Goal: Find specific page/section: Find specific page/section

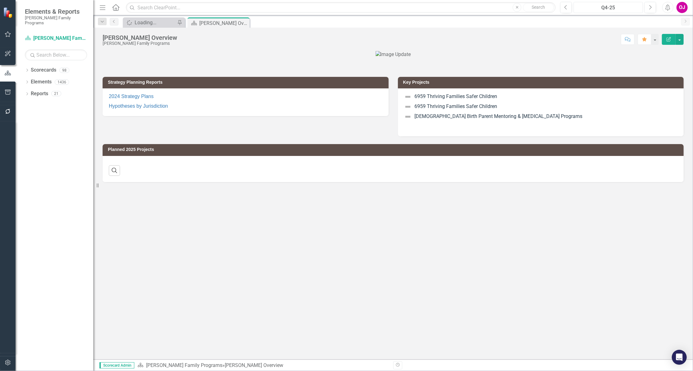
click at [624, 7] on div "Q4-25" at bounding box center [608, 7] width 65 height 7
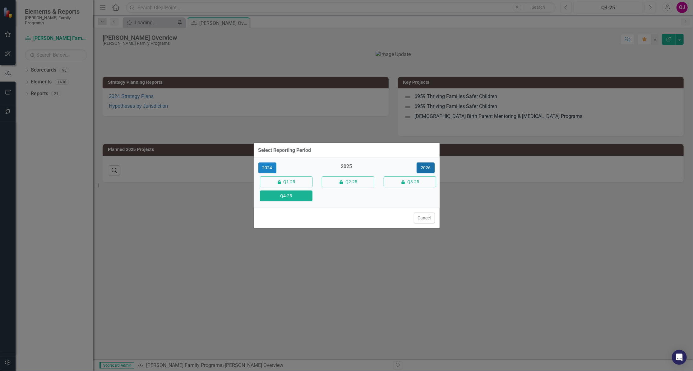
click at [430, 162] on button "2026" at bounding box center [426, 167] width 18 height 11
click at [288, 195] on button "Q4-26" at bounding box center [286, 195] width 53 height 11
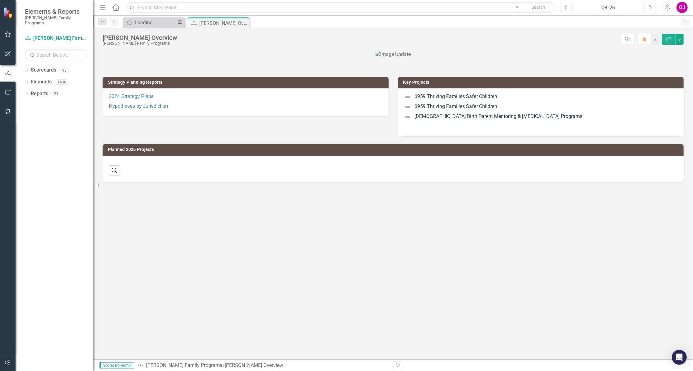
click at [28, 69] on icon "Dropdown" at bounding box center [27, 70] width 4 height 3
click at [30, 80] on icon at bounding box center [31, 81] width 2 height 3
click at [36, 100] on div "Dropdown Strategic Consulting 2" at bounding box center [63, 105] width 59 height 10
click at [36, 103] on icon "Dropdown" at bounding box center [36, 105] width 5 height 4
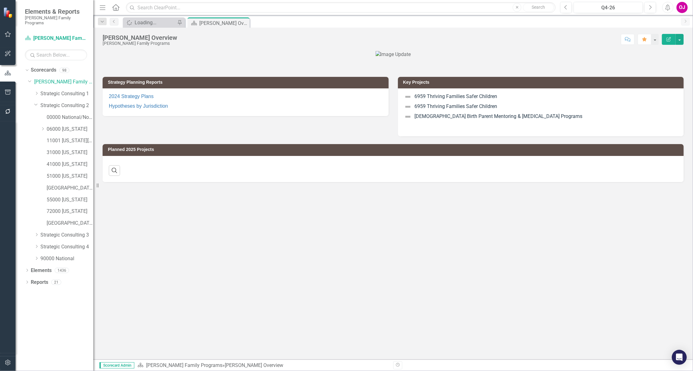
click at [43, 127] on icon at bounding box center [43, 128] width 2 height 3
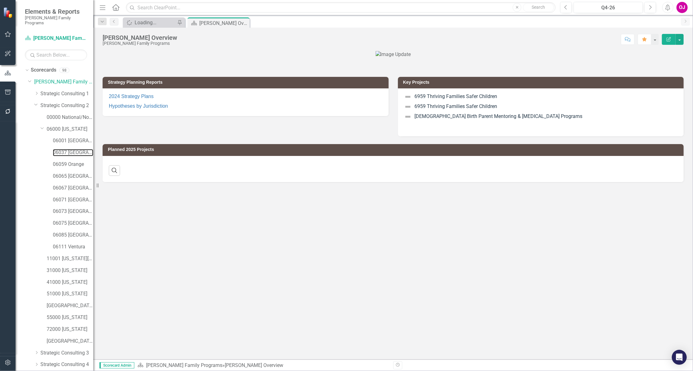
click at [58, 149] on link "06037 [GEOGRAPHIC_DATA]" at bounding box center [73, 152] width 40 height 7
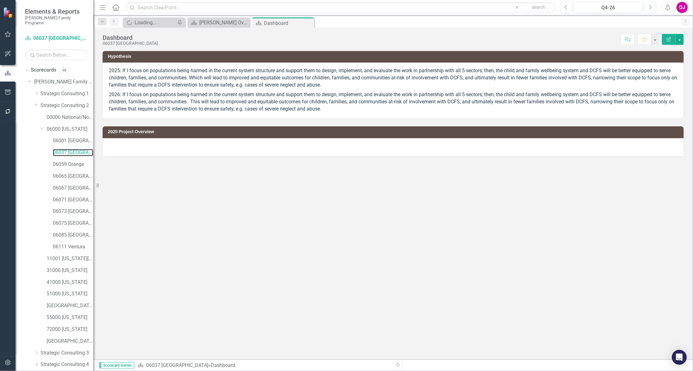
scroll to position [30, 0]
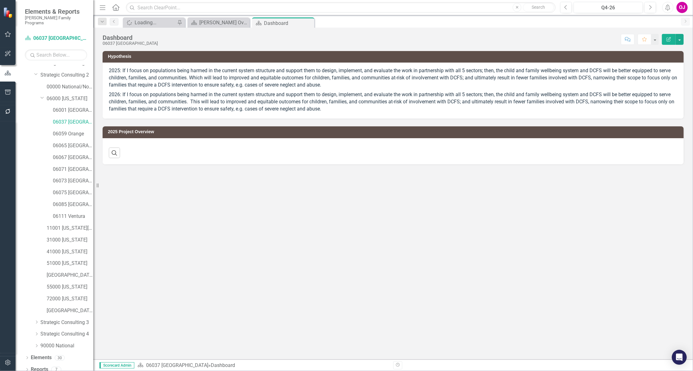
click at [28, 368] on icon "Dropdown" at bounding box center [27, 369] width 4 height 3
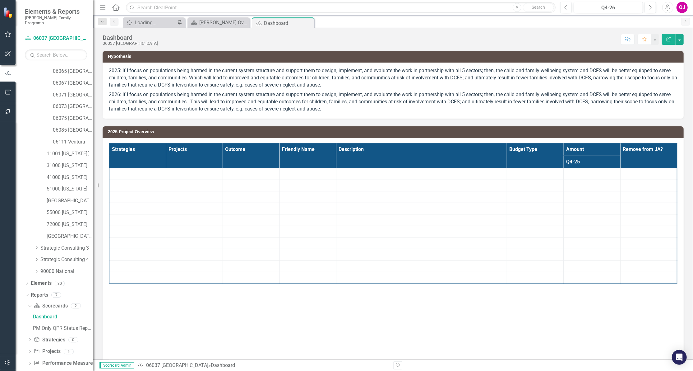
scroll to position [108, 0]
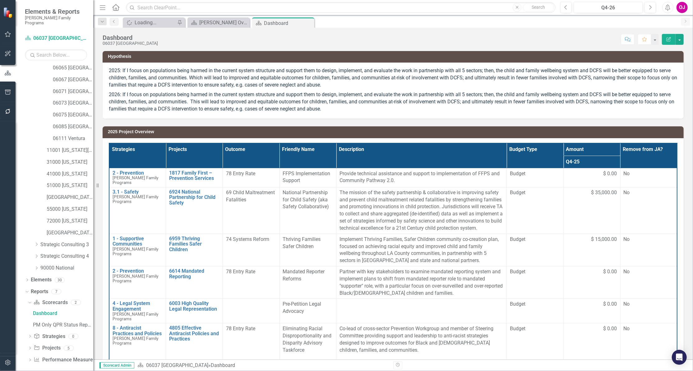
click at [32, 347] on icon "Dropdown" at bounding box center [30, 348] width 4 height 3
click at [61, 345] on div "2026 Project Overview" at bounding box center [63, 348] width 60 height 6
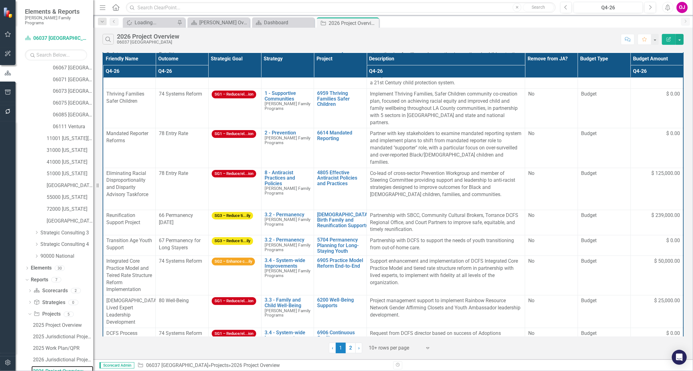
scroll to position [76, 0]
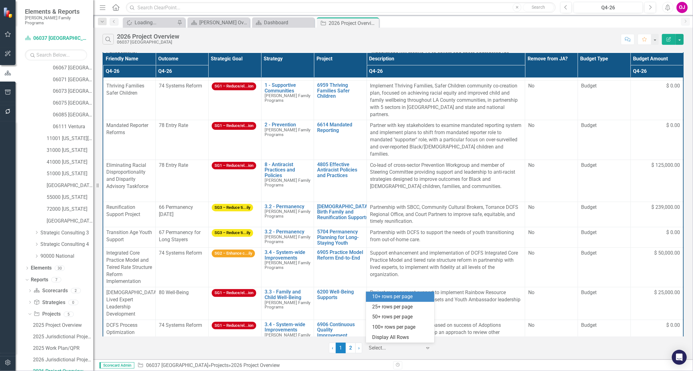
click at [428, 348] on icon "Expand" at bounding box center [428, 347] width 6 height 5
click at [408, 340] on div "Display All Rows" at bounding box center [401, 337] width 58 height 7
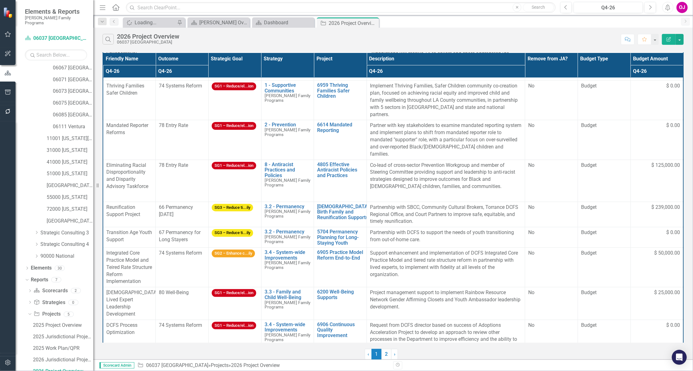
scroll to position [71, 0]
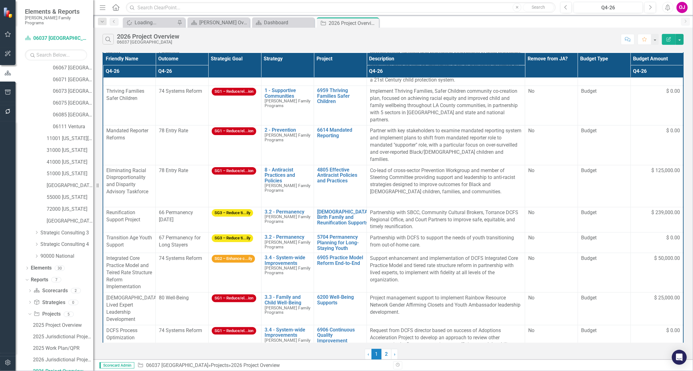
click at [340, 57] on th "Project" at bounding box center [340, 65] width 53 height 25
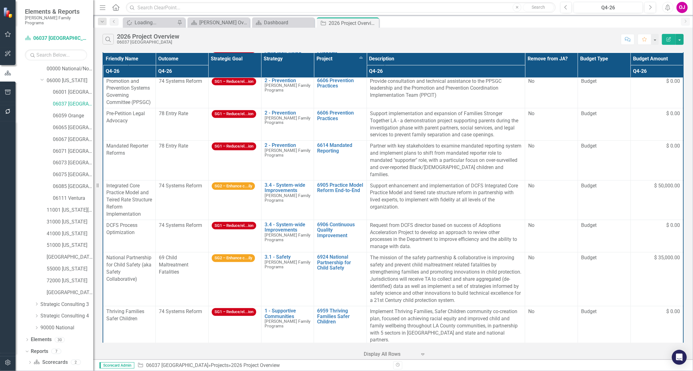
scroll to position [0, 0]
click at [65, 161] on link "06059 Orange" at bounding box center [73, 164] width 40 height 7
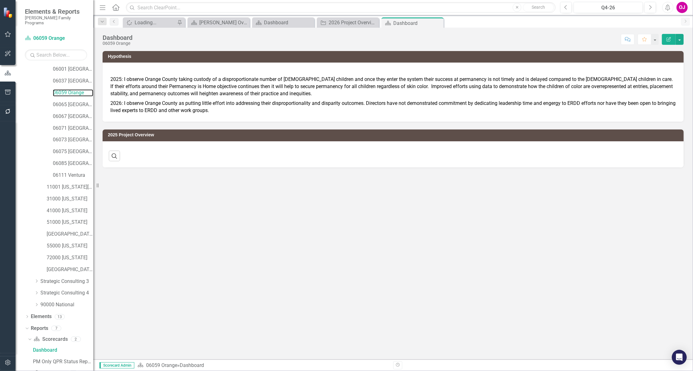
scroll to position [108, 0]
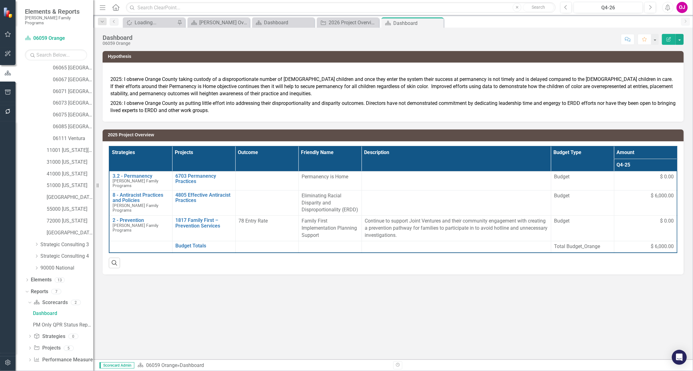
click at [33, 345] on div "Dropdown Project Projects 5" at bounding box center [61, 349] width 66 height 12
click at [29, 347] on icon "Dropdown" at bounding box center [30, 348] width 4 height 3
click at [57, 345] on div "2026 Project Overview" at bounding box center [63, 348] width 60 height 6
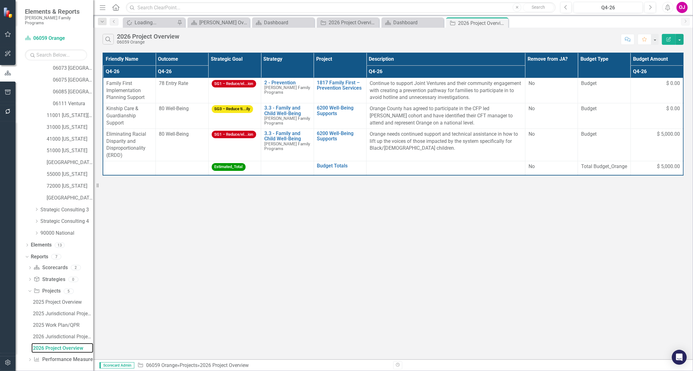
scroll to position [101, 0]
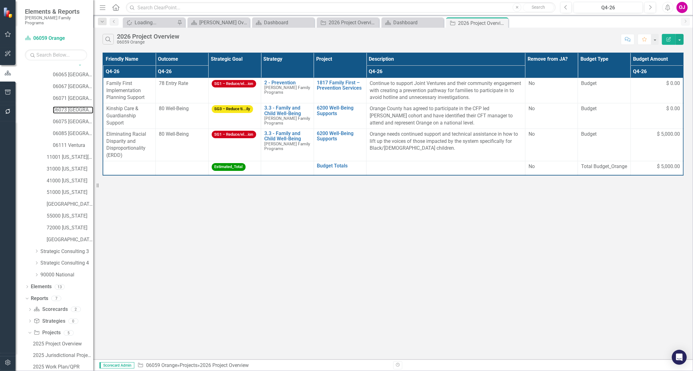
click at [75, 106] on link "06073 [GEOGRAPHIC_DATA]" at bounding box center [73, 109] width 40 height 7
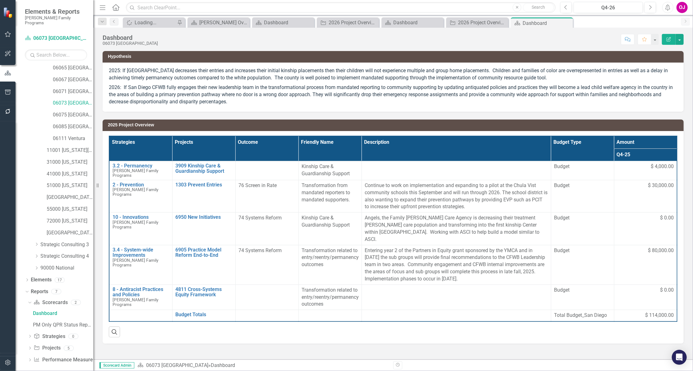
click at [31, 347] on icon "Dropdown" at bounding box center [30, 348] width 4 height 3
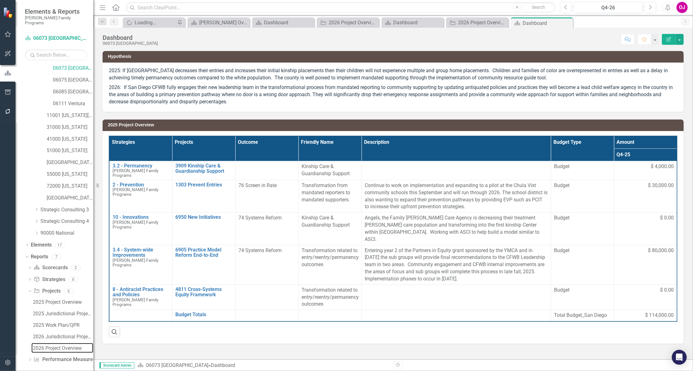
click at [64, 343] on link "2026 Project Overview" at bounding box center [62, 348] width 62 height 10
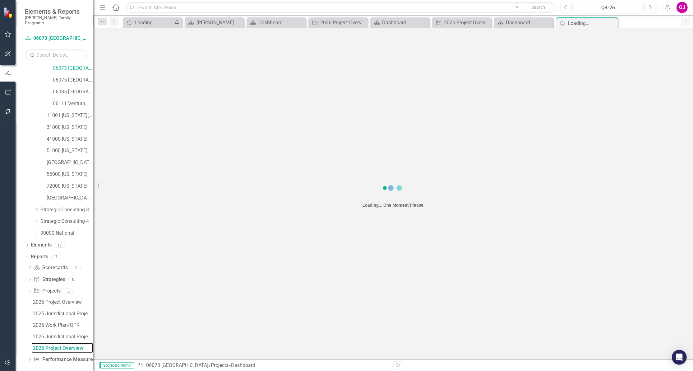
scroll to position [120, 0]
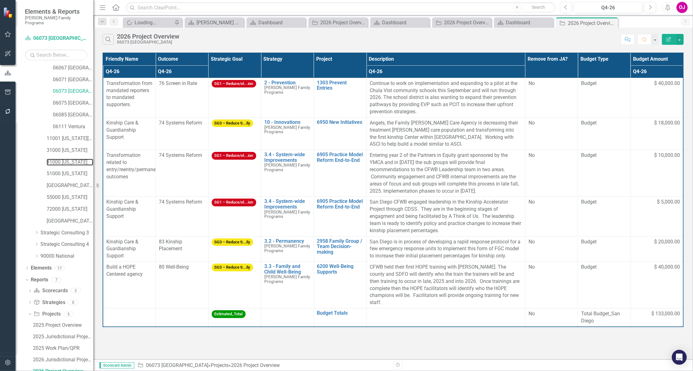
click at [67, 159] on link "41000 [US_STATE]" at bounding box center [70, 162] width 47 height 7
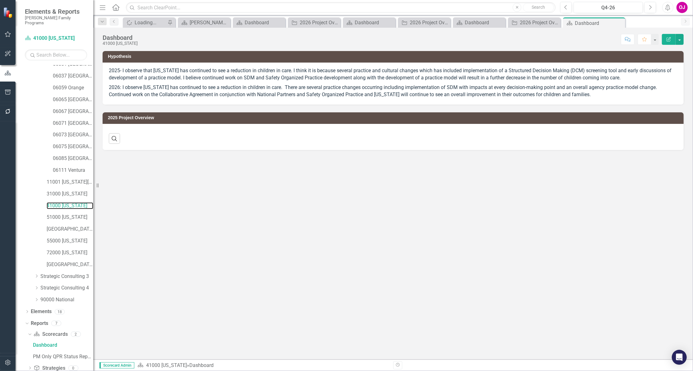
scroll to position [108, 0]
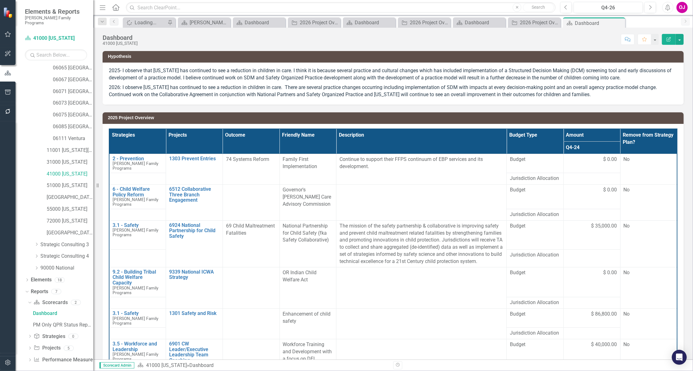
click at [31, 347] on icon "Dropdown" at bounding box center [30, 348] width 4 height 3
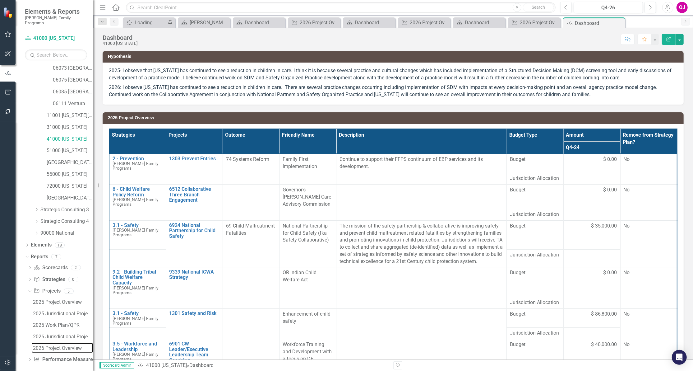
click at [62, 345] on div "2026 Project Overview" at bounding box center [63, 348] width 60 height 6
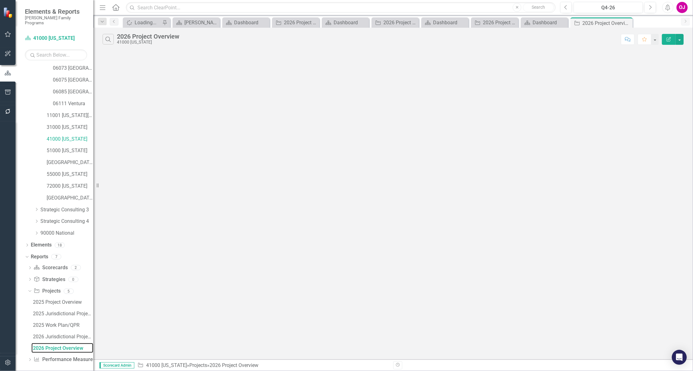
scroll to position [120, 0]
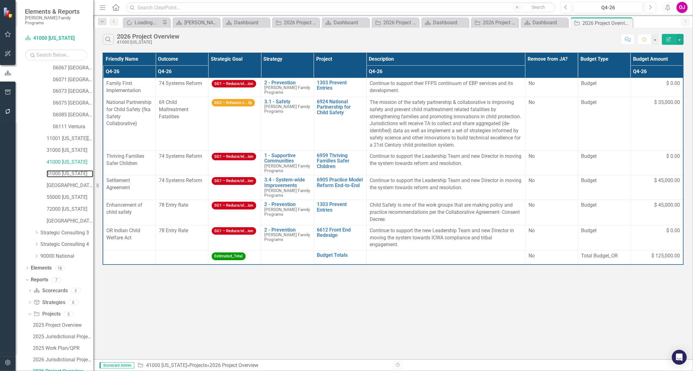
drag, startPoint x: 68, startPoint y: 169, endPoint x: 63, endPoint y: 201, distance: 33.3
click at [68, 170] on link "51000 [US_STATE]" at bounding box center [70, 173] width 47 height 7
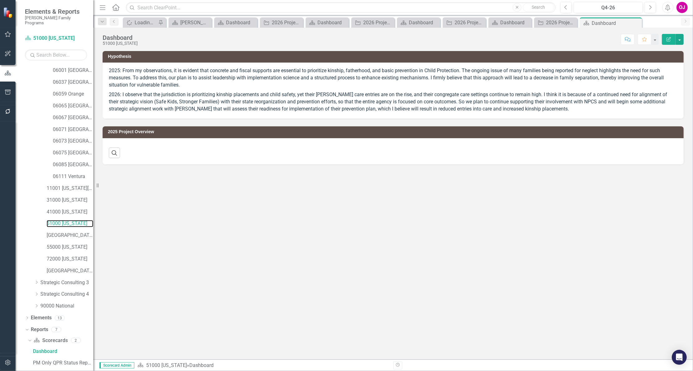
scroll to position [108, 0]
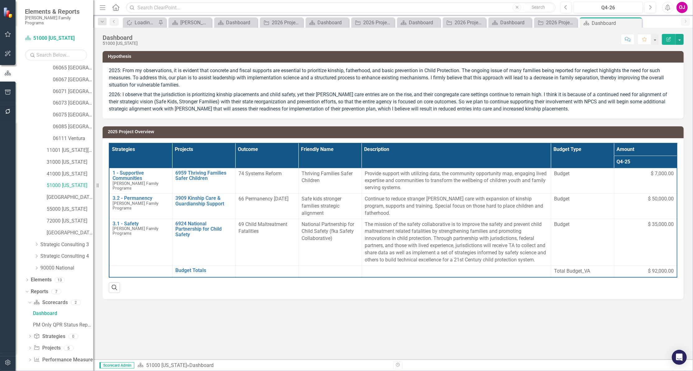
click at [30, 346] on div "Dropdown" at bounding box center [30, 348] width 4 height 5
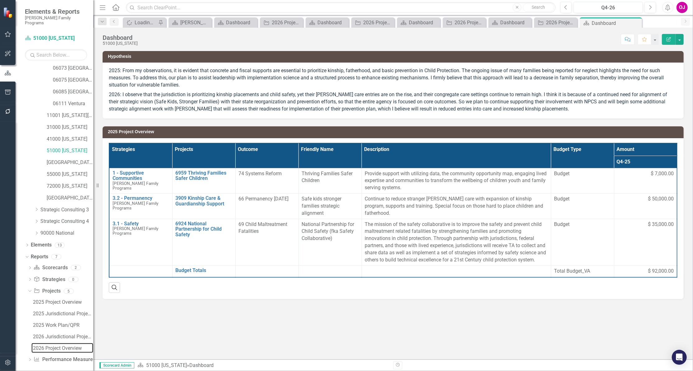
click at [67, 345] on div "2026 Project Overview" at bounding box center [63, 348] width 60 height 6
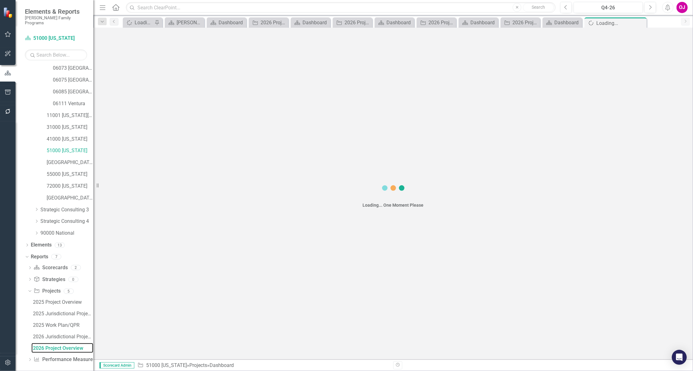
scroll to position [120, 0]
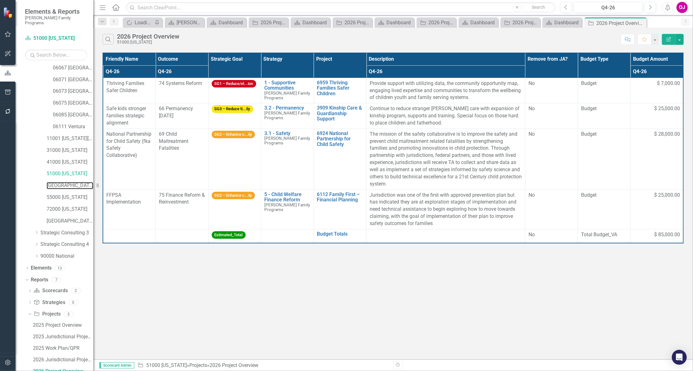
click at [64, 182] on link "[GEOGRAPHIC_DATA][US_STATE]" at bounding box center [70, 185] width 47 height 7
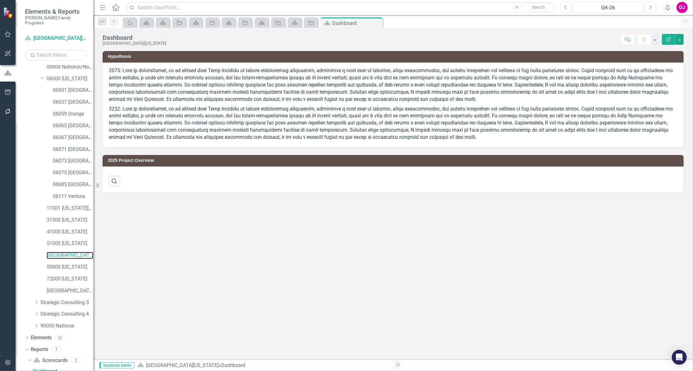
scroll to position [108, 0]
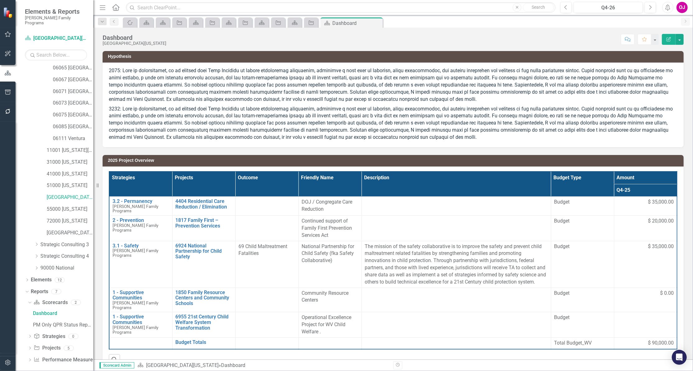
click at [31, 347] on icon "Dropdown" at bounding box center [30, 348] width 4 height 3
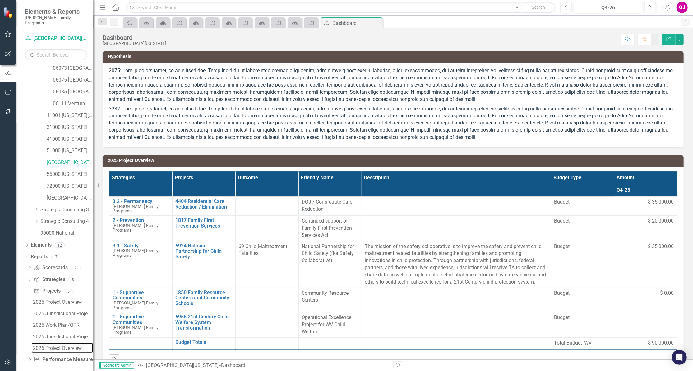
click at [62, 345] on div "2026 Project Overview" at bounding box center [63, 348] width 60 height 6
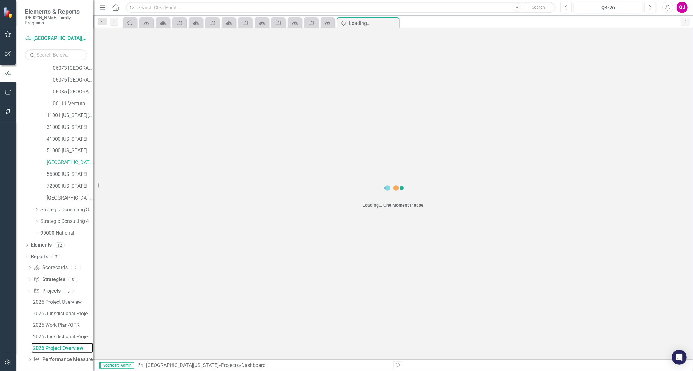
scroll to position [120, 0]
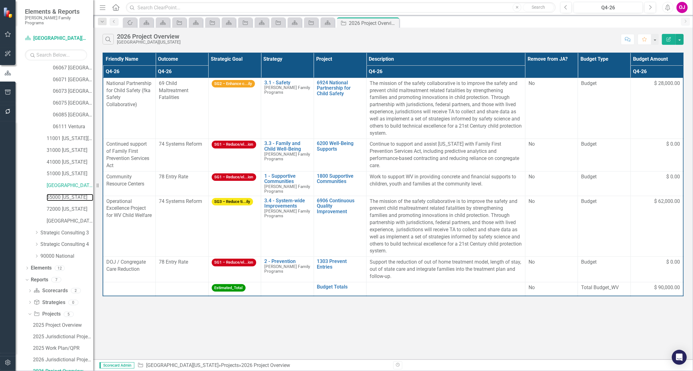
click at [69, 194] on link "55000 [US_STATE]" at bounding box center [70, 197] width 47 height 7
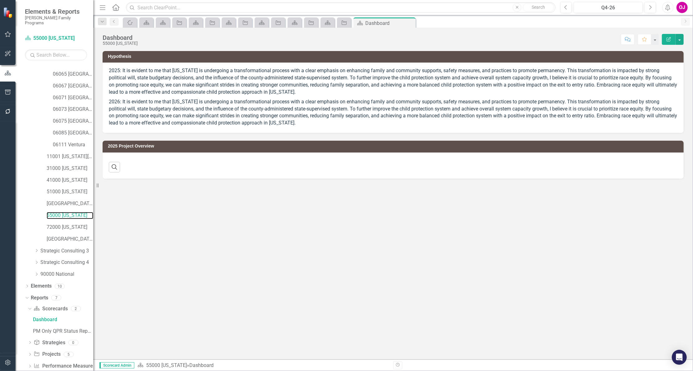
scroll to position [108, 0]
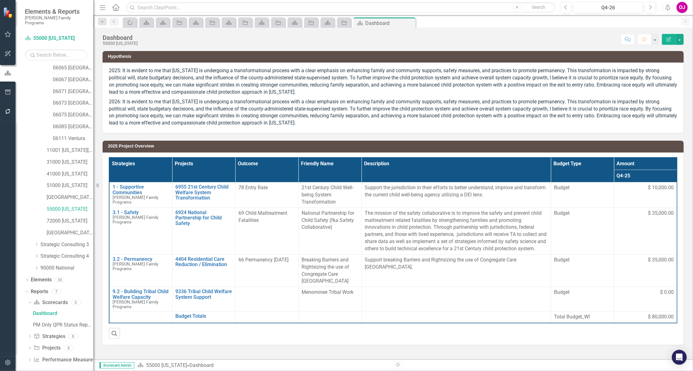
click at [31, 347] on icon "Dropdown" at bounding box center [30, 348] width 4 height 3
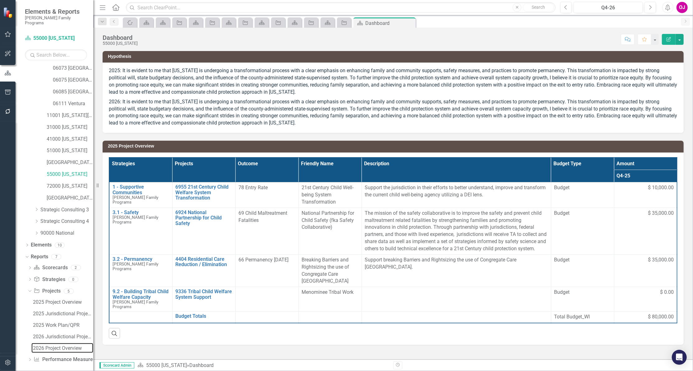
click at [65, 345] on div "2026 Project Overview" at bounding box center [63, 348] width 60 height 6
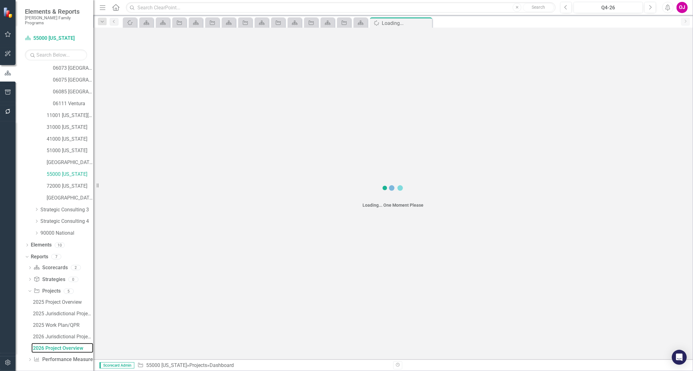
scroll to position [120, 0]
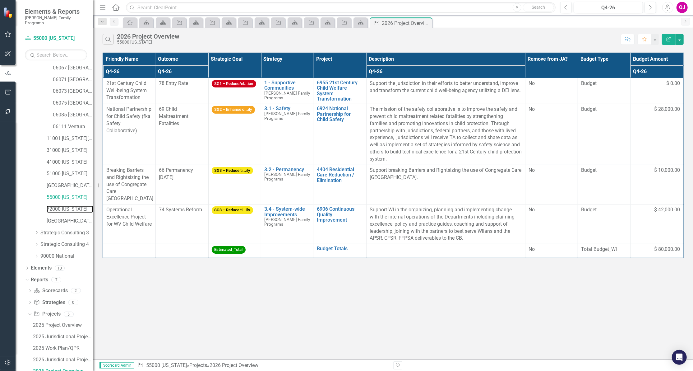
drag, startPoint x: 57, startPoint y: 203, endPoint x: 60, endPoint y: 206, distance: 4.2
click at [57, 206] on link "72000 [US_STATE]" at bounding box center [70, 209] width 47 height 7
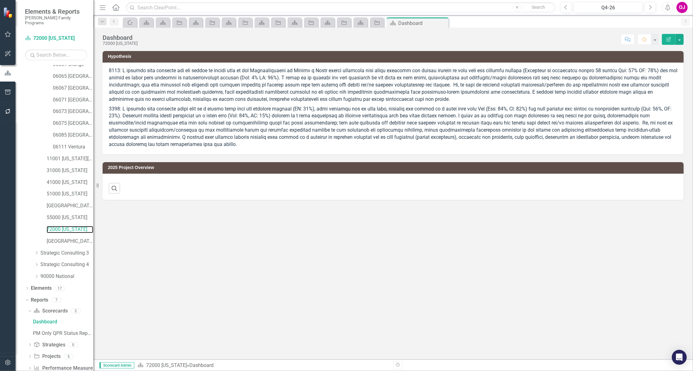
scroll to position [108, 0]
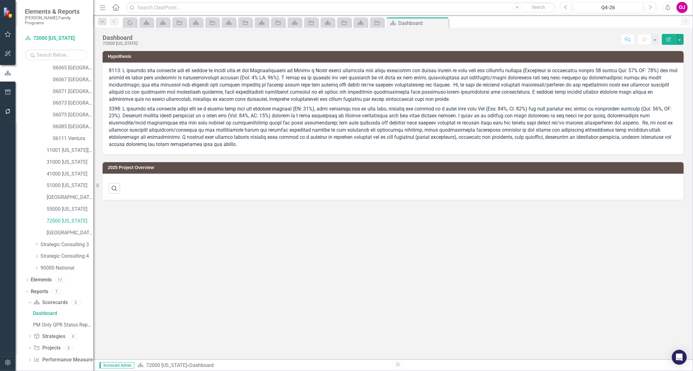
click at [30, 347] on icon "Dropdown" at bounding box center [30, 348] width 4 height 3
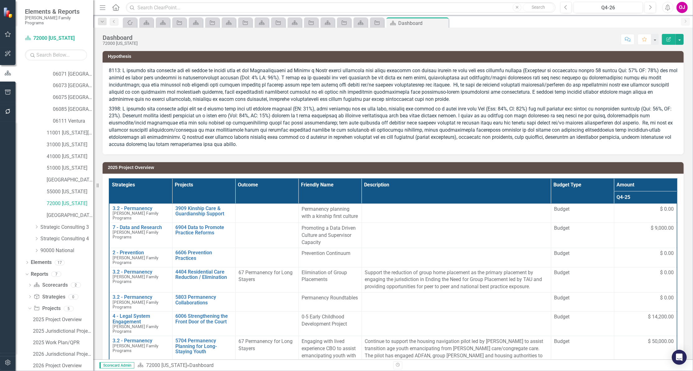
scroll to position [143, 0]
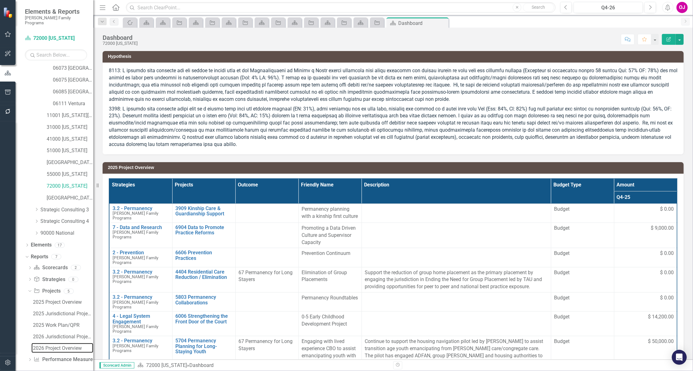
click at [59, 345] on div "2026 Project Overview" at bounding box center [63, 348] width 60 height 6
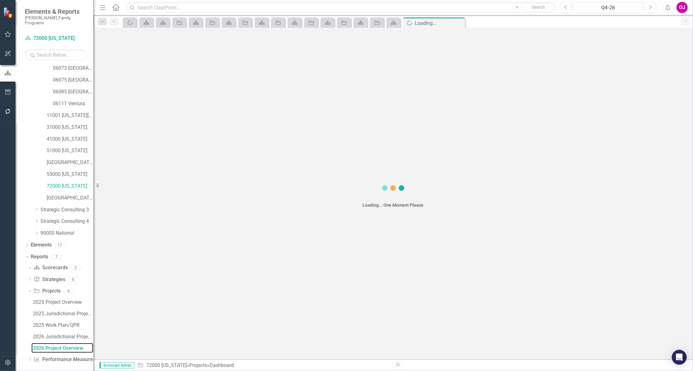
scroll to position [120, 0]
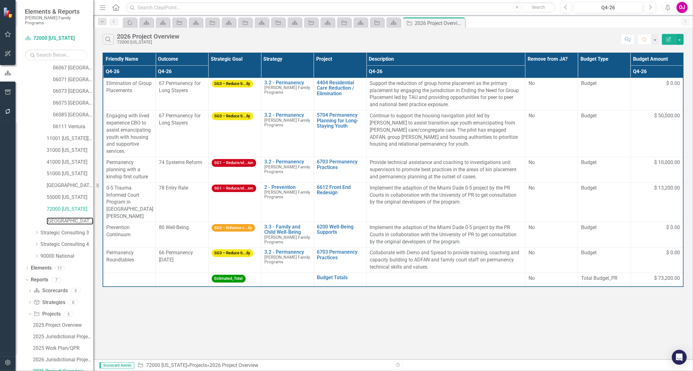
drag, startPoint x: 59, startPoint y: 215, endPoint x: 73, endPoint y: 244, distance: 32.0
click at [59, 217] on link "[GEOGRAPHIC_DATA]" at bounding box center [70, 220] width 47 height 7
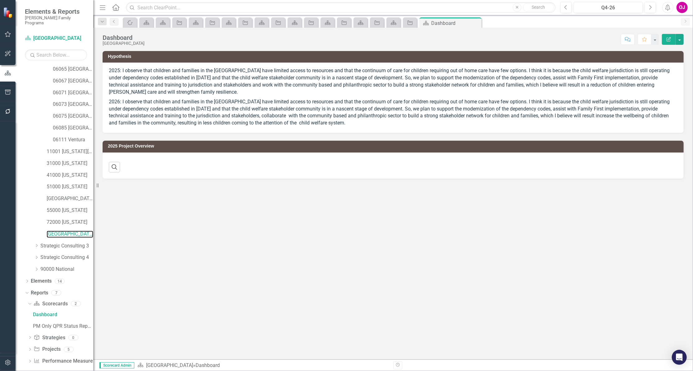
scroll to position [108, 0]
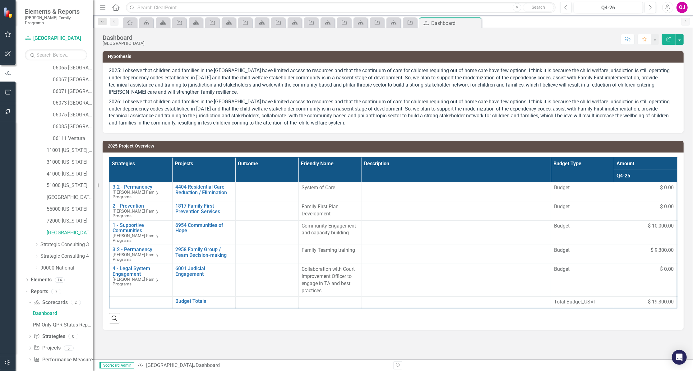
click at [30, 347] on icon "Dropdown" at bounding box center [30, 348] width 4 height 3
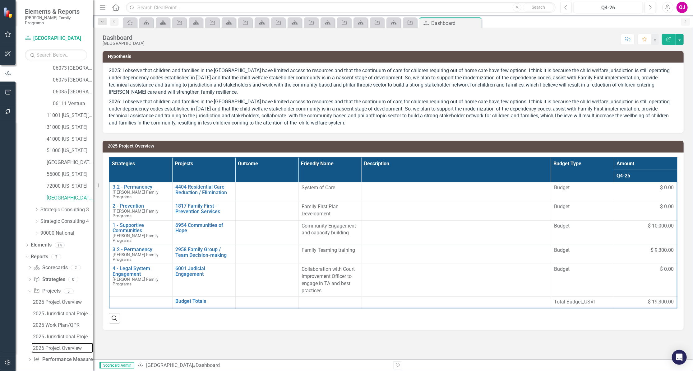
click at [59, 345] on div "2026 Project Overview" at bounding box center [63, 348] width 60 height 6
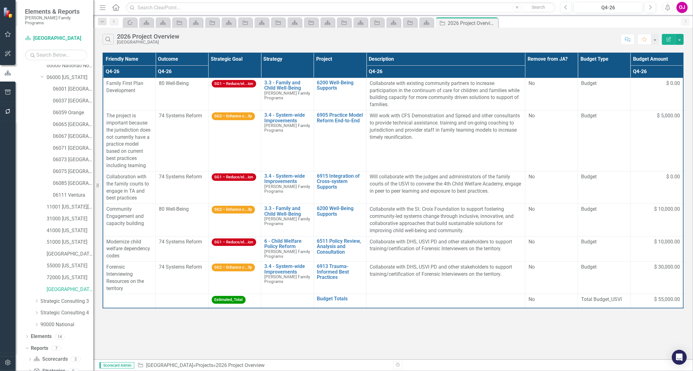
scroll to position [37, 0]
